Goal: Task Accomplishment & Management: Manage account settings

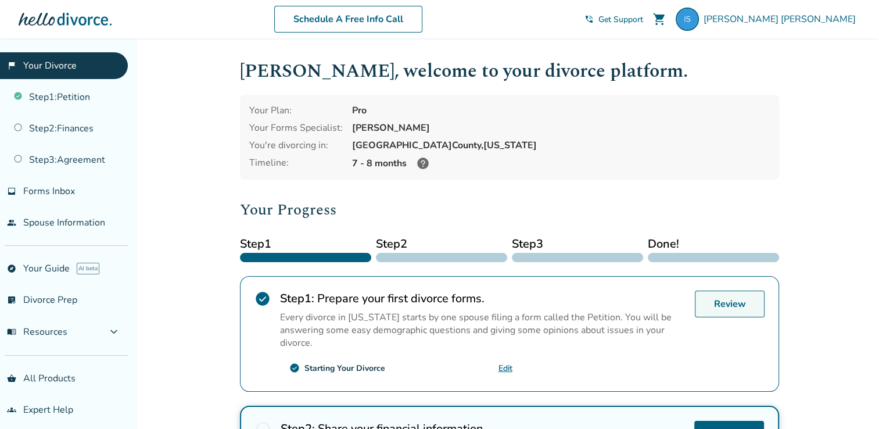
click at [718, 306] on link "Review" at bounding box center [730, 303] width 70 height 27
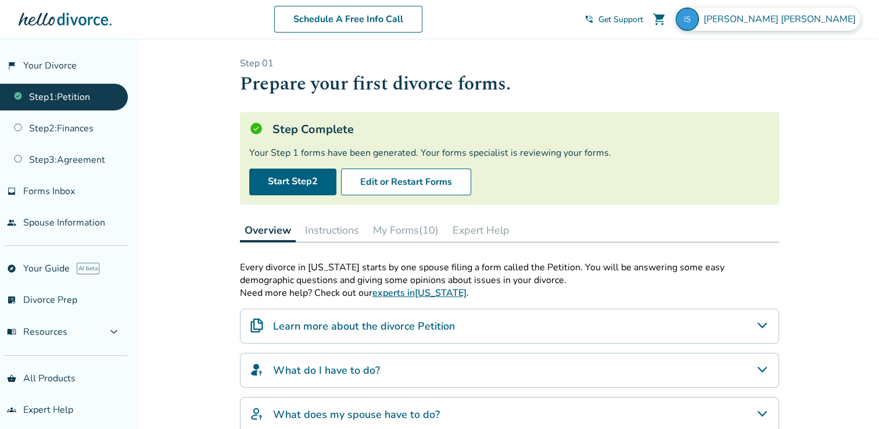
click at [812, 22] on span "Irma Sampson" at bounding box center [782, 19] width 157 height 13
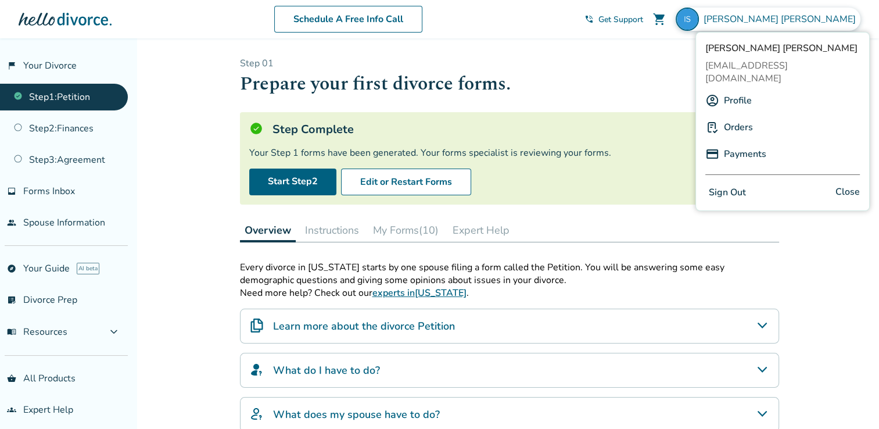
click at [737, 184] on button "Sign Out" at bounding box center [727, 192] width 44 height 17
